Goal: Navigation & Orientation: Find specific page/section

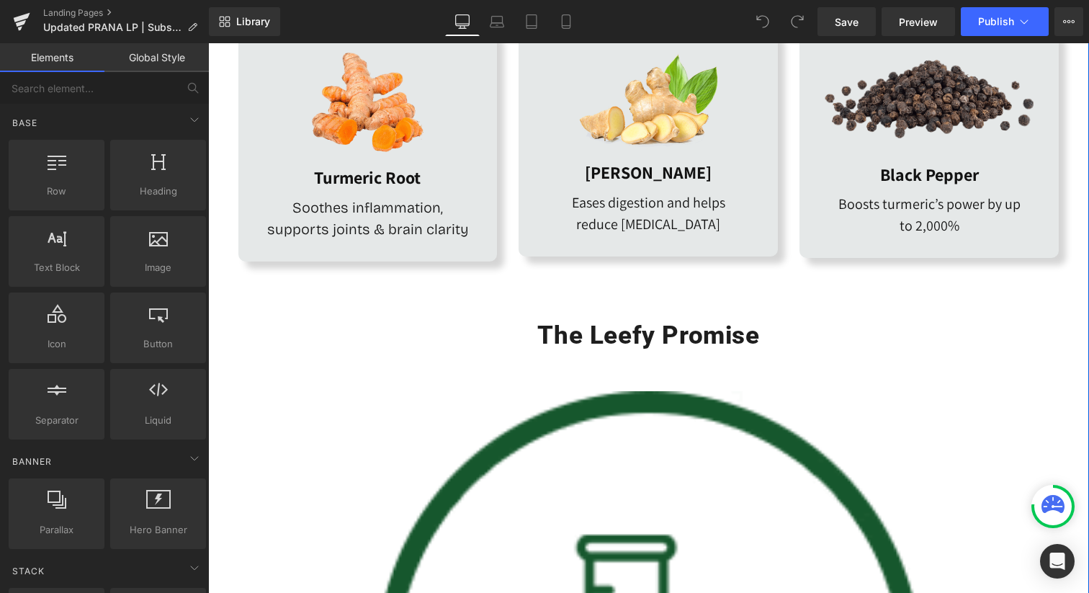
scroll to position [2668, 0]
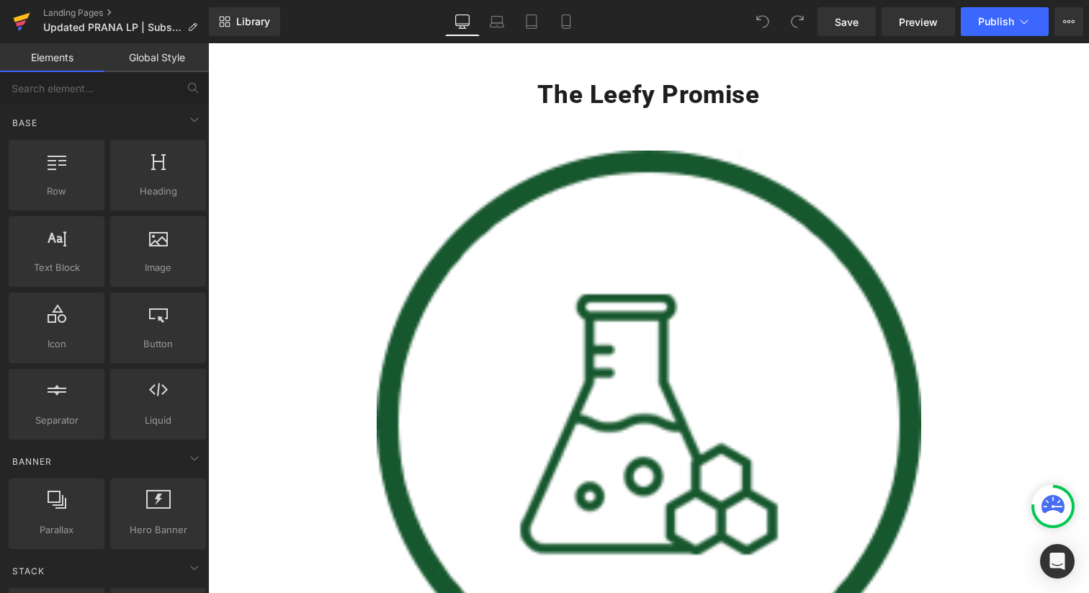
click at [20, 19] on icon at bounding box center [22, 17] width 17 height 9
